Goal: Task Accomplishment & Management: Complete application form

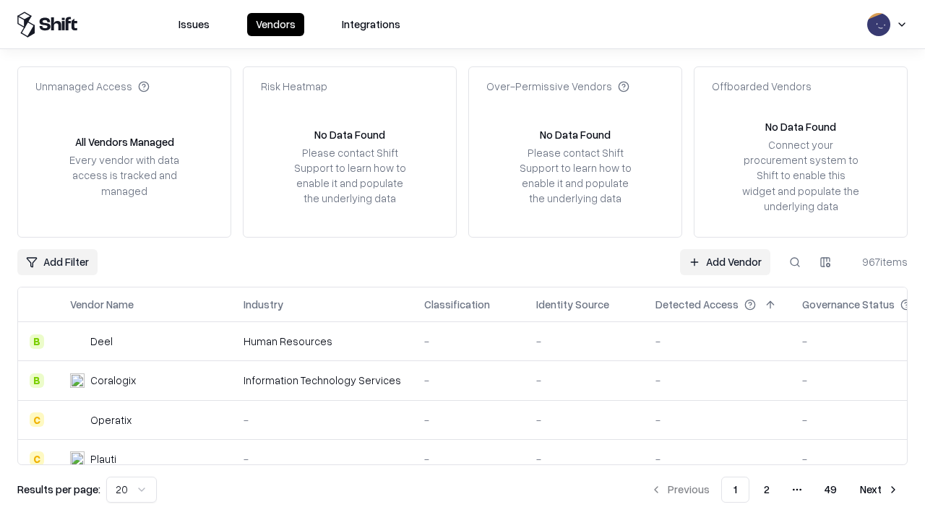
click at [725, 262] on link "Add Vendor" at bounding box center [725, 262] width 90 height 26
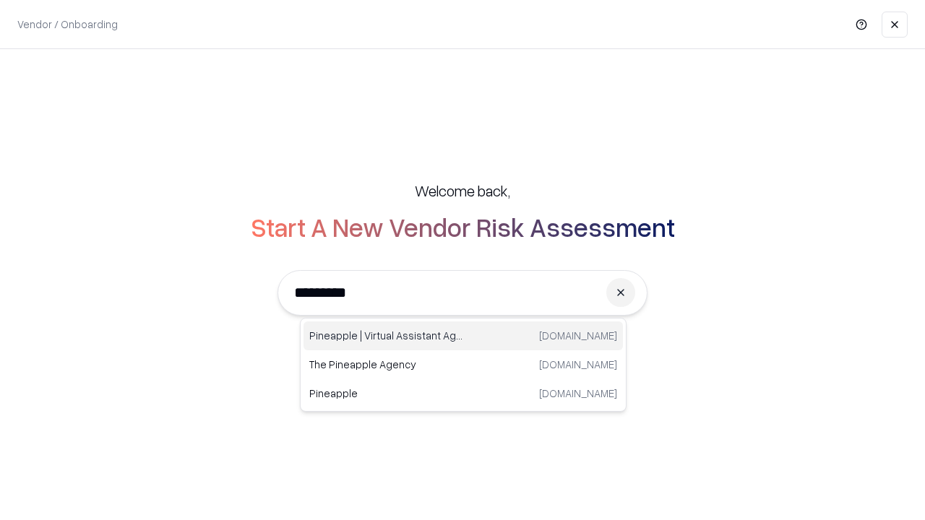
click at [463, 336] on div "Pineapple | Virtual Assistant Agency [DOMAIN_NAME]" at bounding box center [464, 336] width 320 height 29
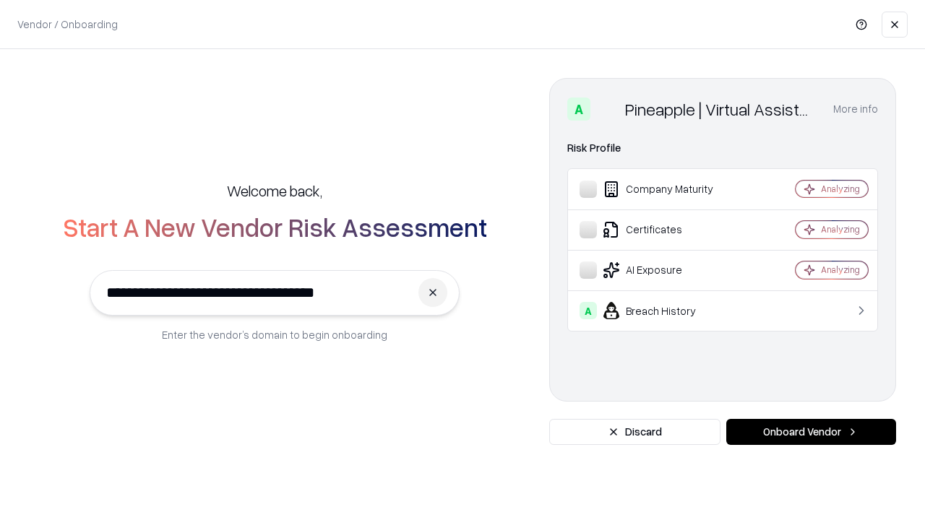
type input "**********"
click at [811, 432] on button "Onboard Vendor" at bounding box center [811, 432] width 170 height 26
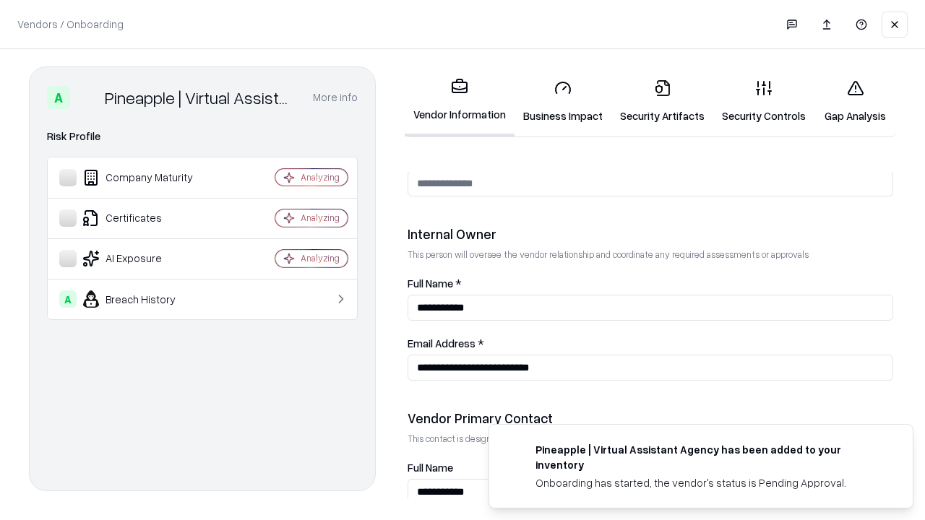
scroll to position [749, 0]
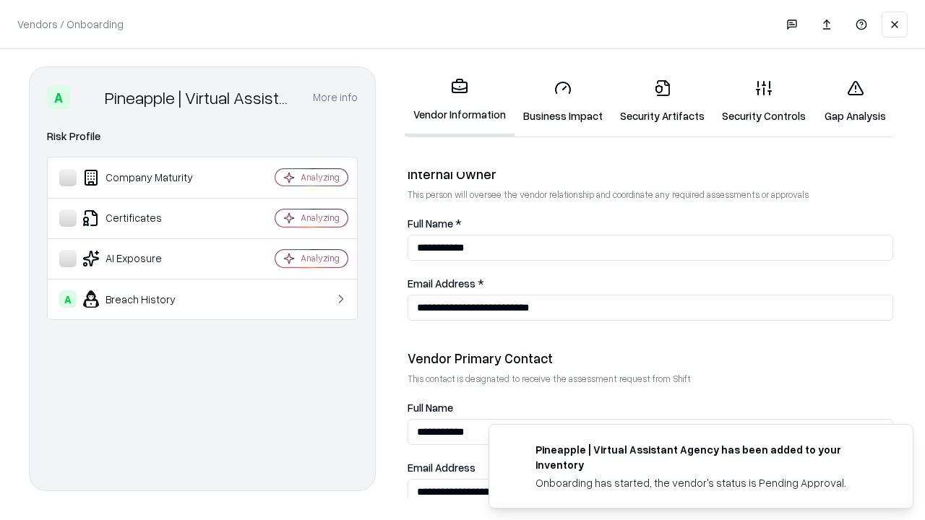
click at [563, 101] on link "Business Impact" at bounding box center [563, 101] width 97 height 67
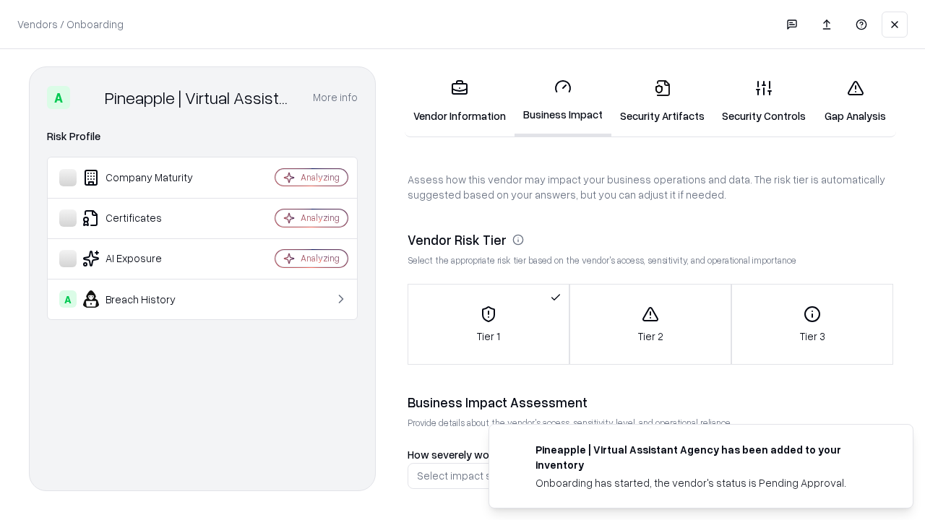
click at [662, 101] on link "Security Artifacts" at bounding box center [663, 101] width 102 height 67
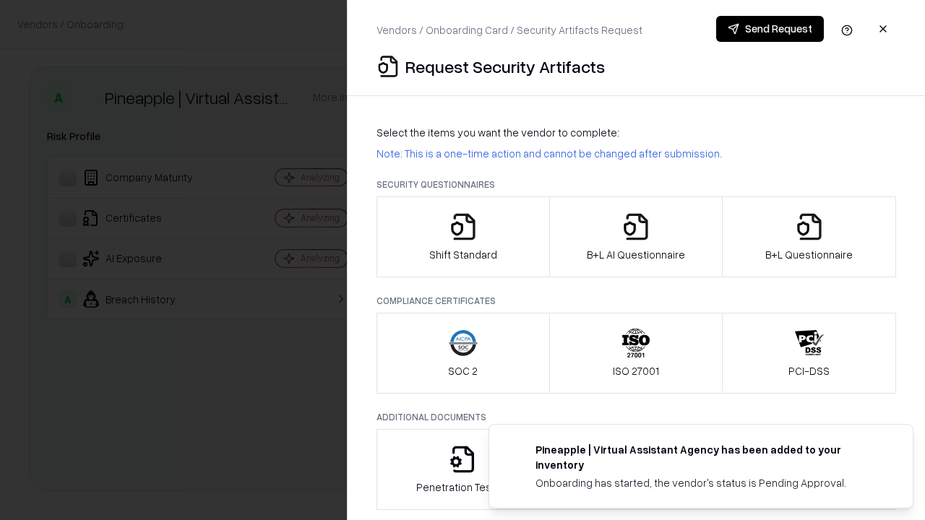
click at [463, 237] on icon "button" at bounding box center [463, 227] width 29 height 29
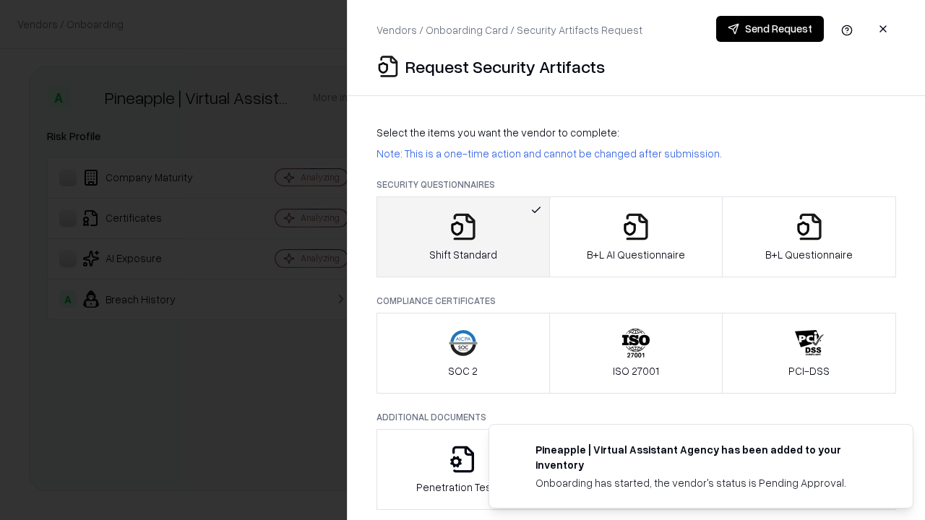
click at [770, 29] on button "Send Request" at bounding box center [770, 29] width 108 height 26
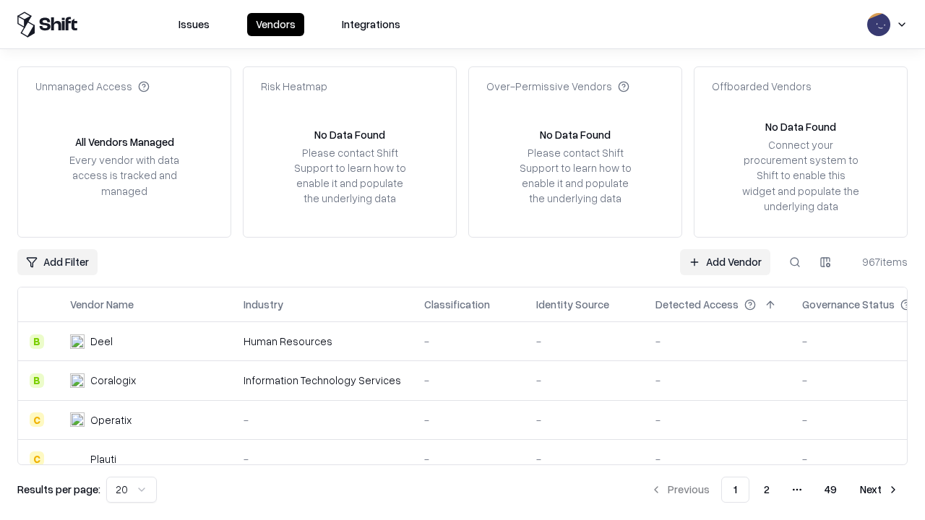
click at [795, 262] on button at bounding box center [795, 262] width 26 height 26
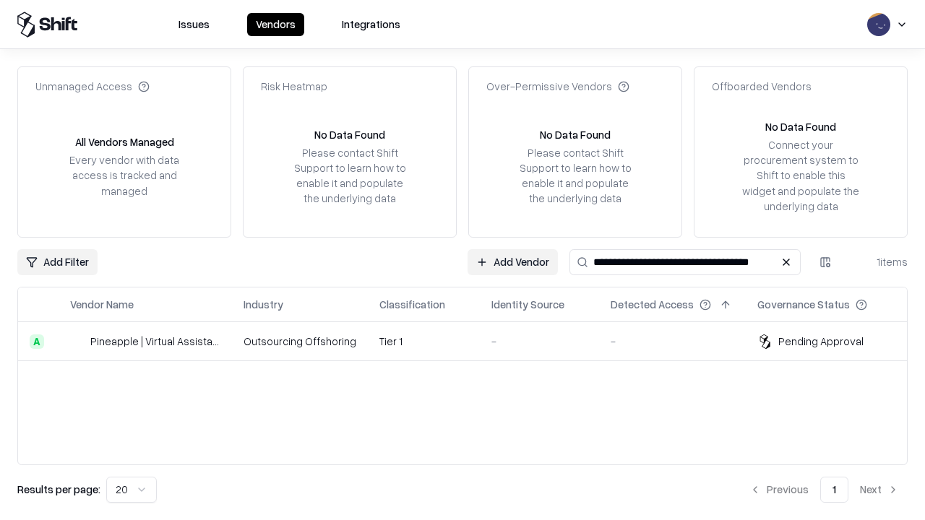
type input "**********"
click at [471, 341] on td "Tier 1" at bounding box center [424, 341] width 112 height 39
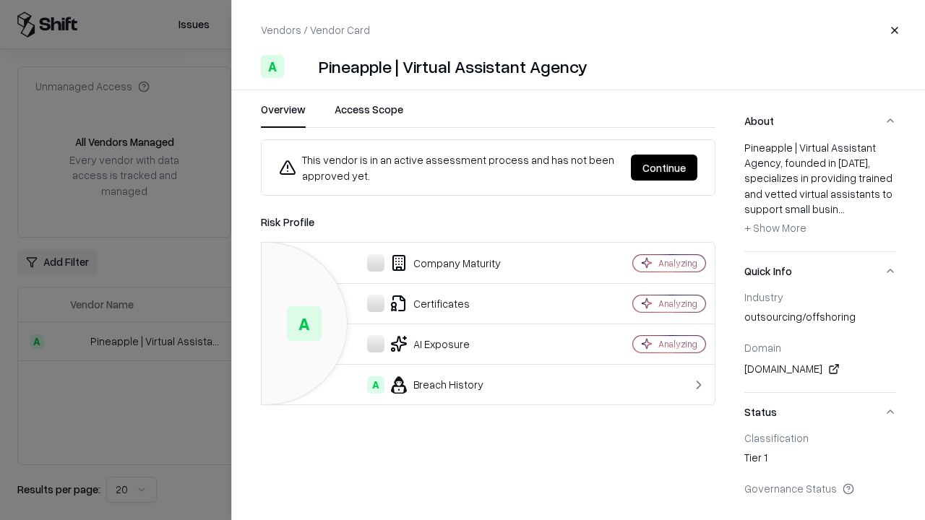
click at [664, 168] on button "Continue" at bounding box center [664, 168] width 67 height 26
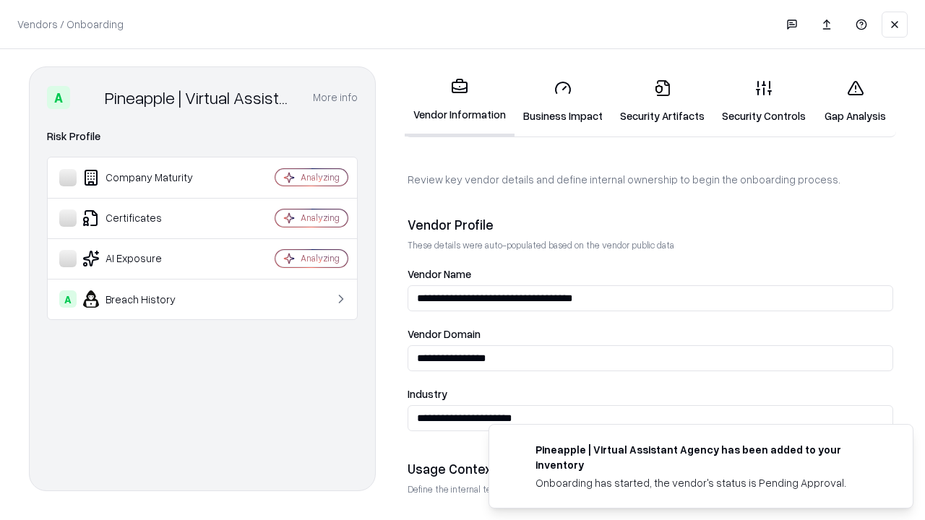
click at [662, 101] on link "Security Artifacts" at bounding box center [663, 101] width 102 height 67
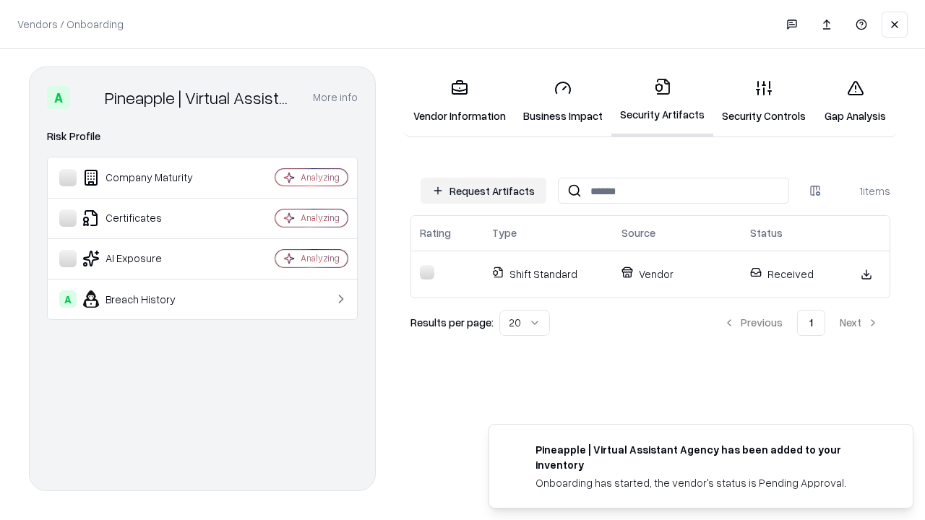
click at [764, 101] on link "Security Controls" at bounding box center [763, 101] width 101 height 67
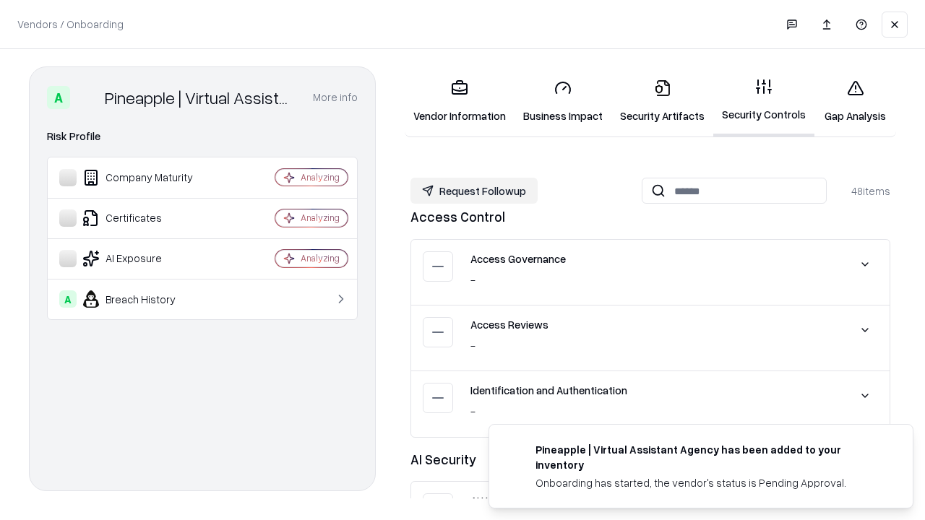
click at [474, 191] on button "Request Followup" at bounding box center [474, 191] width 127 height 26
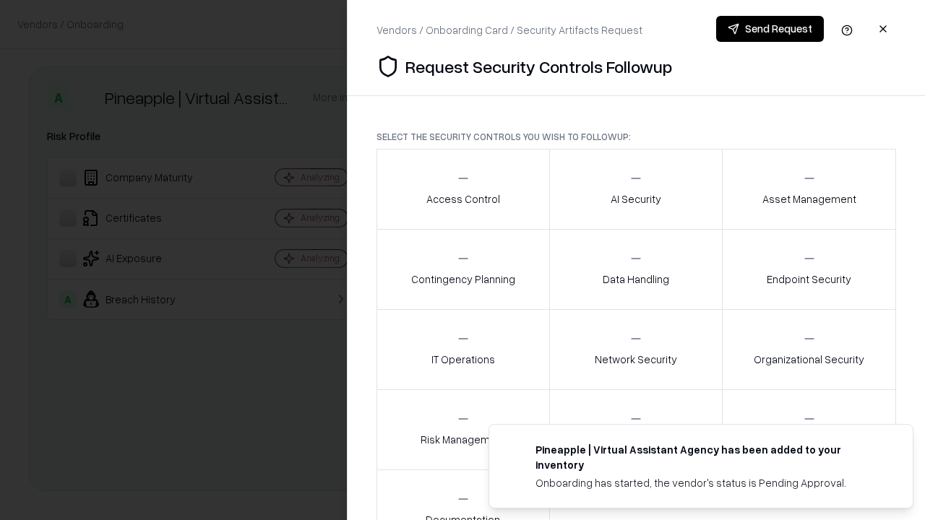
click at [463, 189] on div "Access Control" at bounding box center [463, 188] width 74 height 35
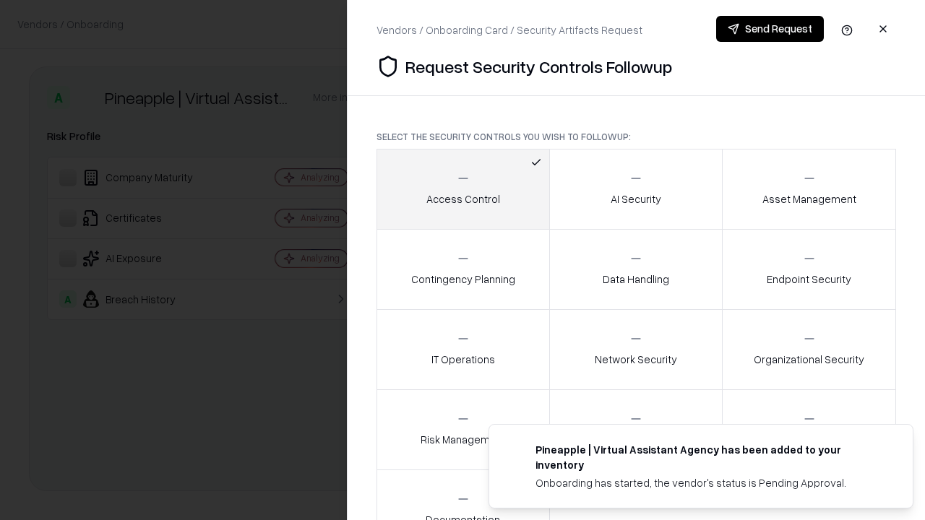
click at [770, 29] on button "Send Request" at bounding box center [770, 29] width 108 height 26
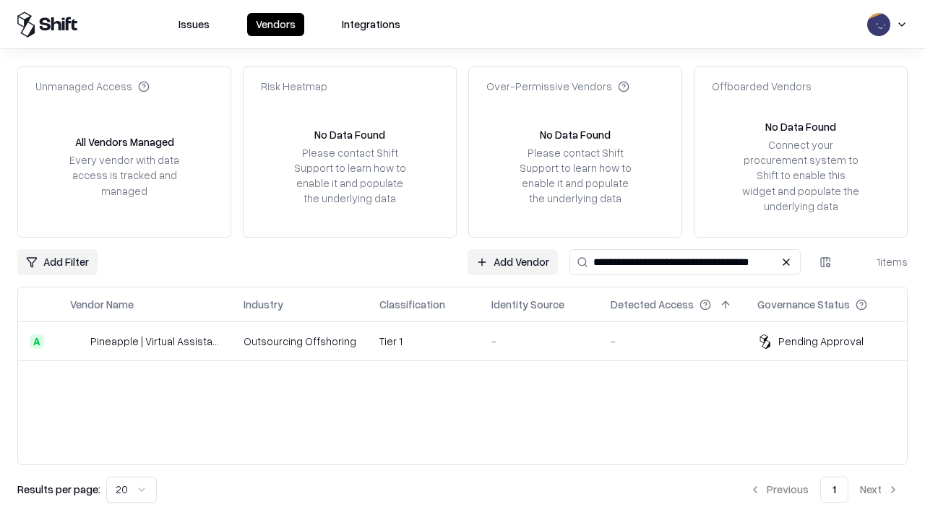
type input "**********"
click at [471, 341] on td "Tier 1" at bounding box center [424, 341] width 112 height 39
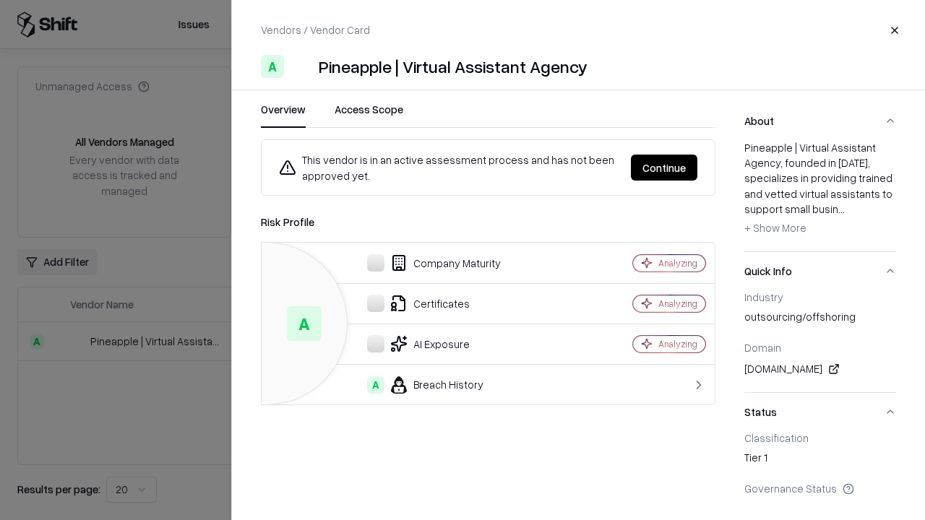
click at [664, 168] on button "Continue" at bounding box center [664, 168] width 67 height 26
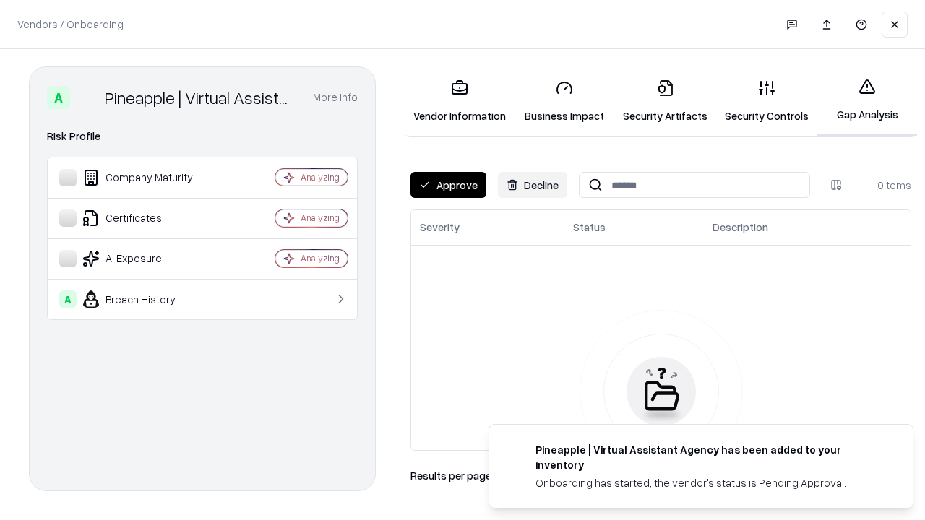
click at [448, 185] on button "Approve" at bounding box center [449, 185] width 76 height 26
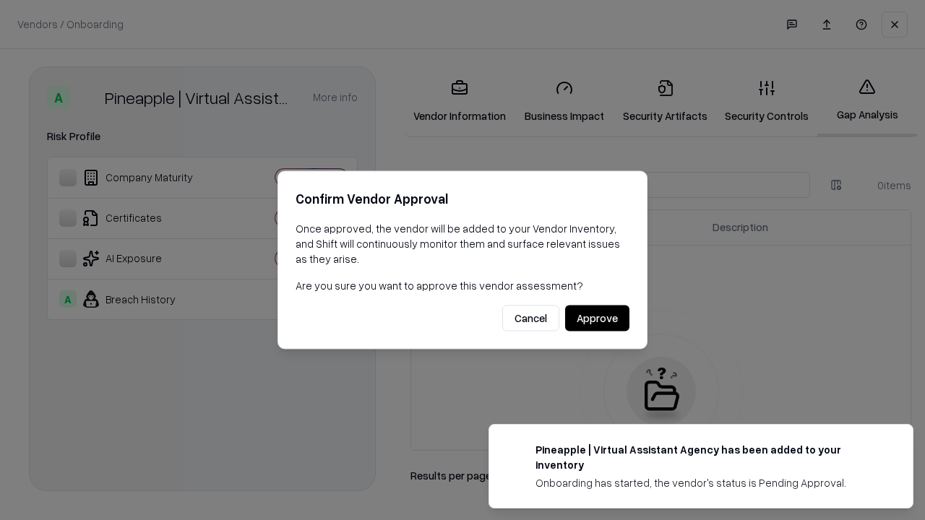
click at [597, 318] on button "Approve" at bounding box center [597, 319] width 64 height 26
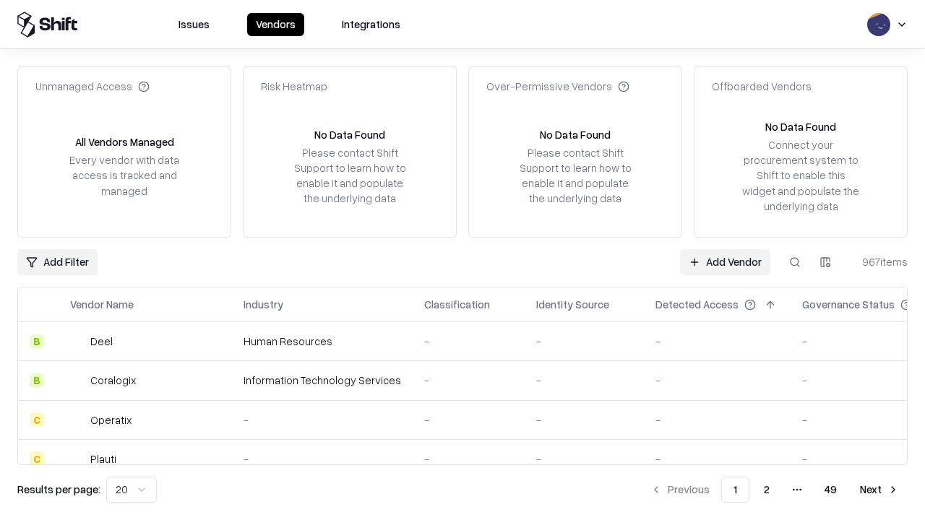
type input "**********"
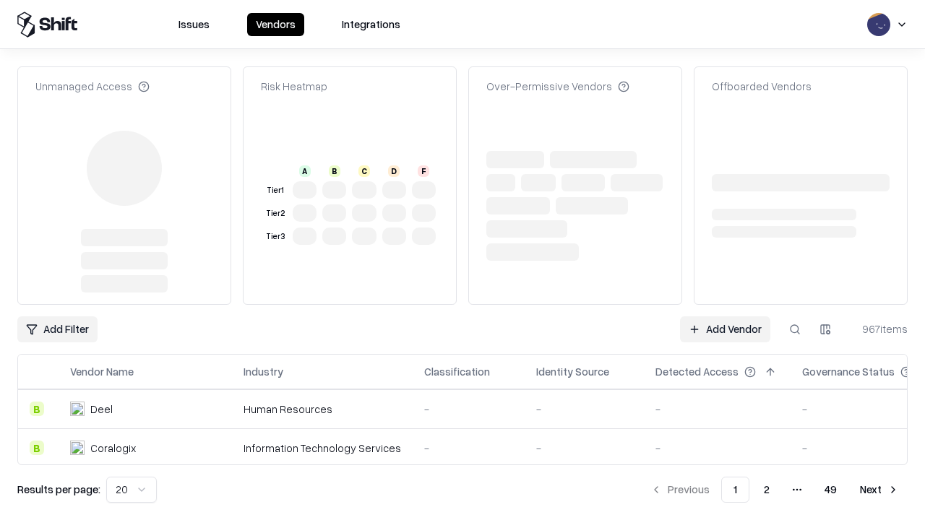
click at [725, 317] on link "Add Vendor" at bounding box center [725, 330] width 90 height 26
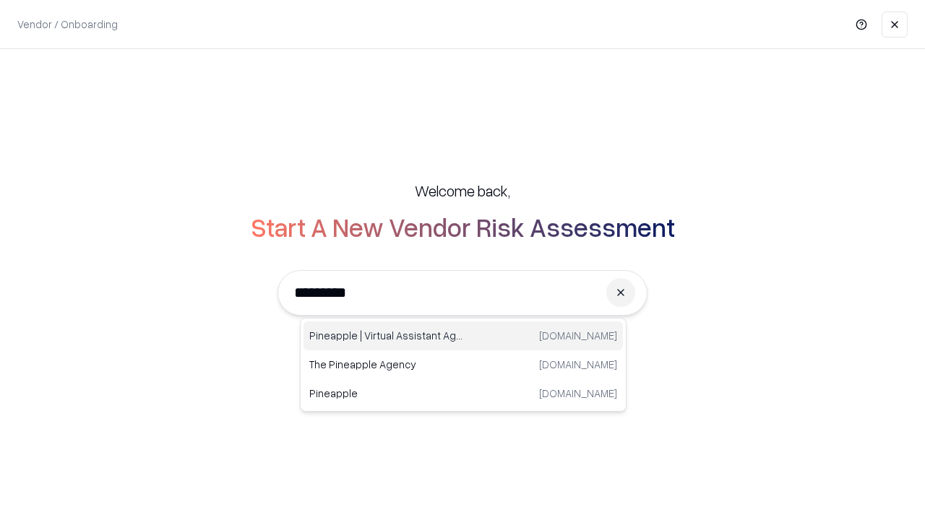
click at [463, 336] on div "Pineapple | Virtual Assistant Agency [DOMAIN_NAME]" at bounding box center [464, 336] width 320 height 29
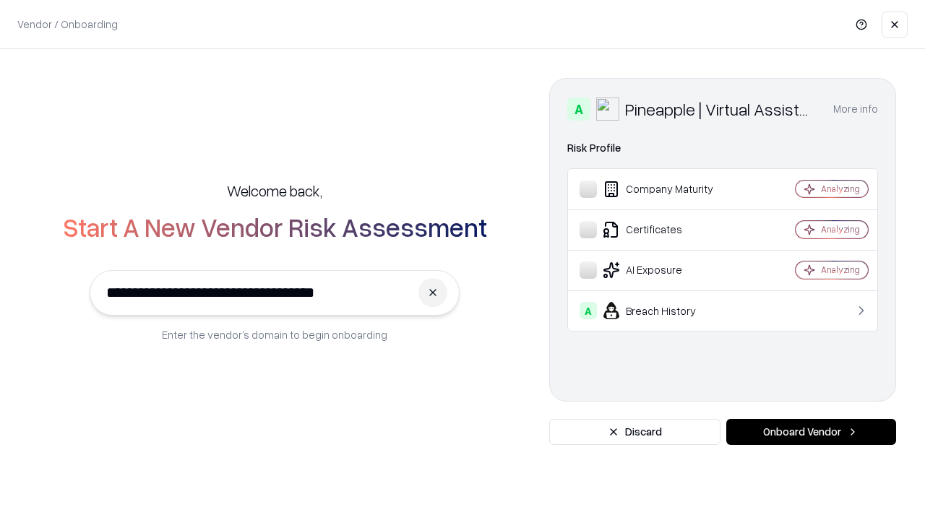
type input "**********"
click at [811, 432] on button "Onboard Vendor" at bounding box center [811, 432] width 170 height 26
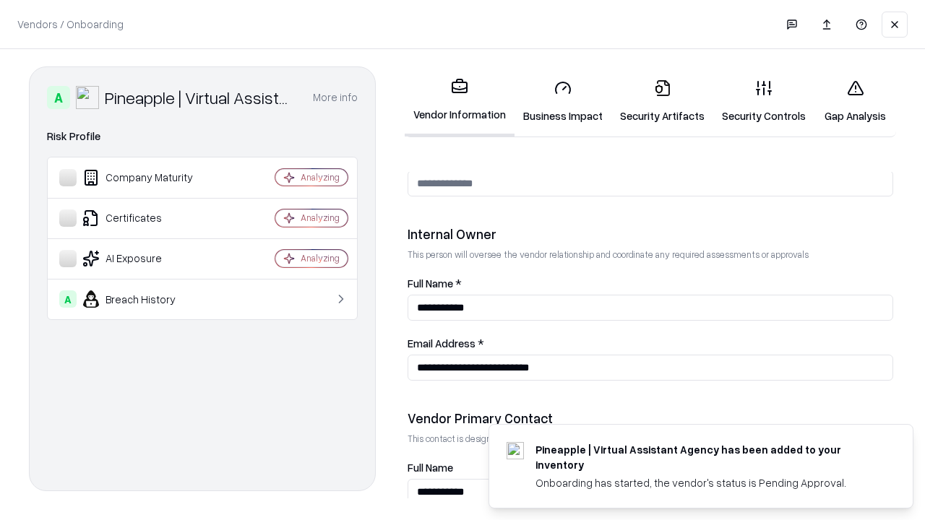
scroll to position [749, 0]
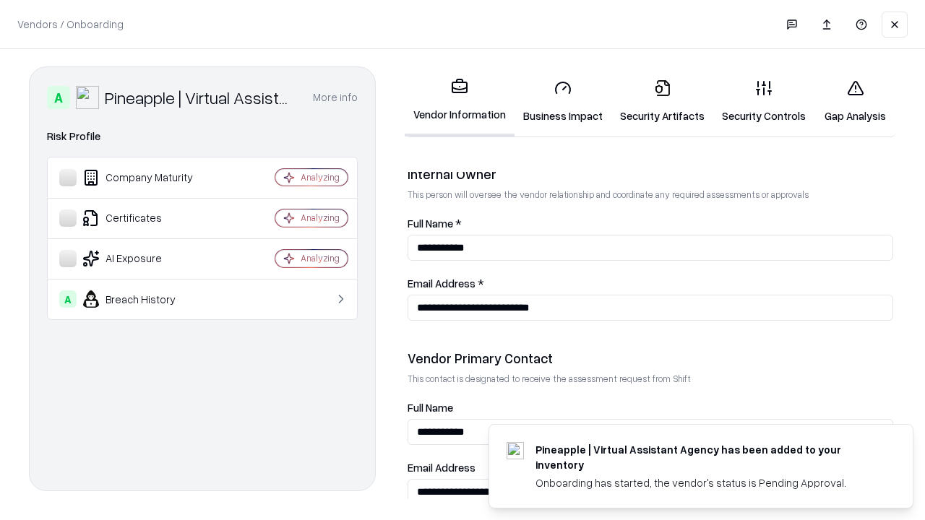
click at [855, 101] on link "Gap Analysis" at bounding box center [856, 101] width 82 height 67
